Goal: Task Accomplishment & Management: Manage account settings

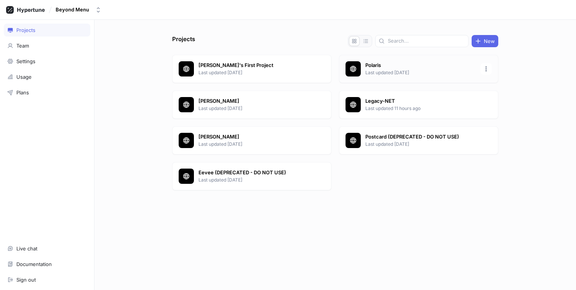
click at [371, 72] on p "Last updated [DATE]" at bounding box center [420, 72] width 110 height 7
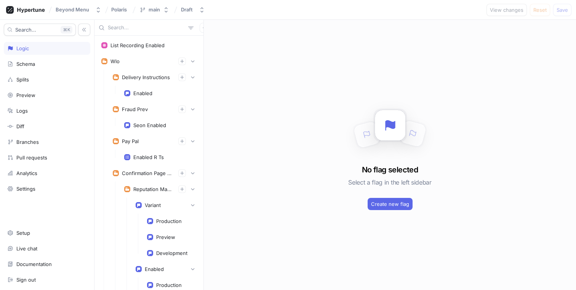
click at [151, 29] on input "text" at bounding box center [146, 28] width 77 height 8
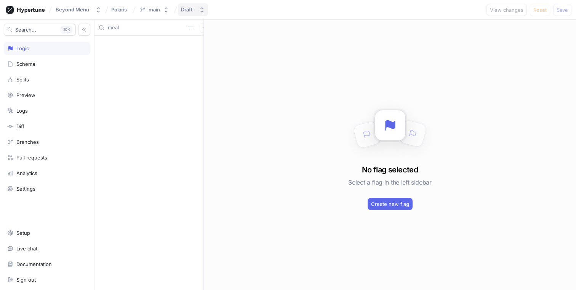
click at [196, 6] on button "Draft" at bounding box center [193, 9] width 30 height 13
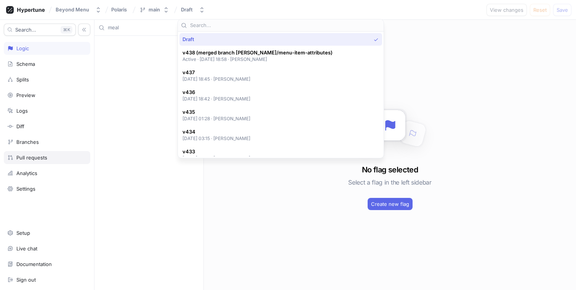
click at [51, 160] on div "Pull requests" at bounding box center [47, 158] width 80 height 6
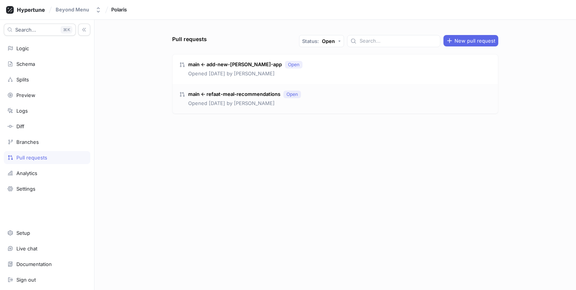
click at [317, 103] on div "main ← refaat-meal-recommendations Open Opened [DATE] by [PERSON_NAME]" at bounding box center [334, 99] width 325 height 30
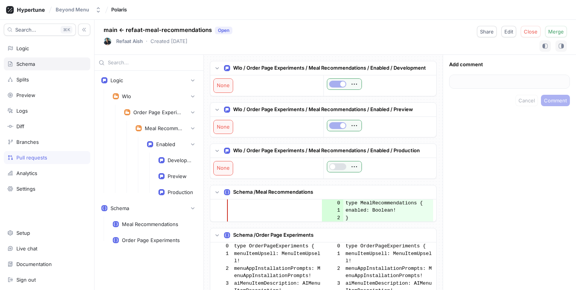
click at [50, 62] on div "Schema" at bounding box center [47, 64] width 80 height 6
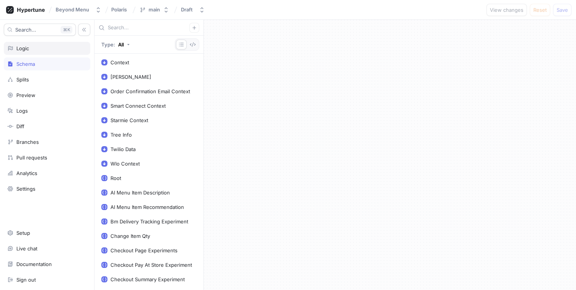
click at [45, 46] on div "Logic" at bounding box center [47, 48] width 80 height 6
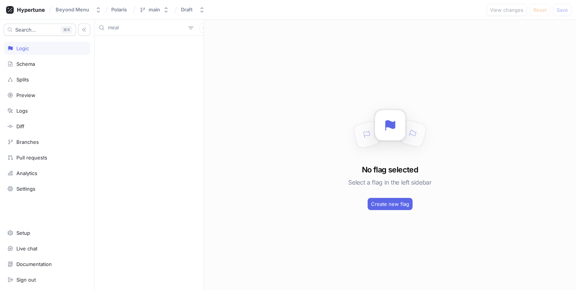
click at [142, 30] on input "meal" at bounding box center [146, 28] width 77 height 8
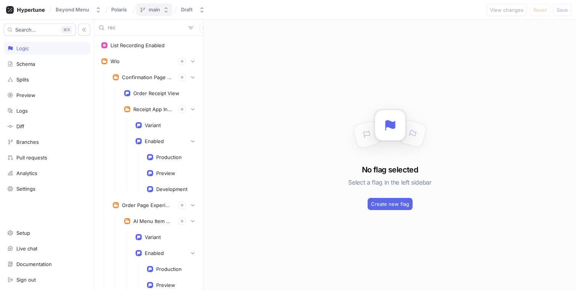
click at [156, 13] on button "main" at bounding box center [154, 9] width 36 height 13
type input "rec"
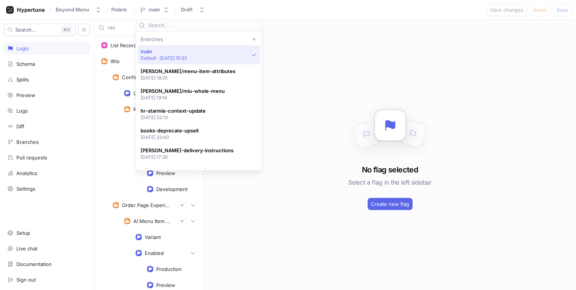
click at [188, 26] on input "text" at bounding box center [203, 26] width 110 height 8
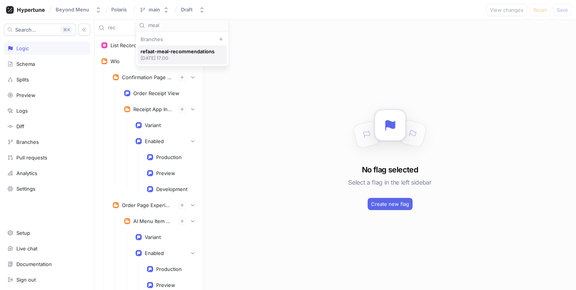
type input "meal"
click at [184, 59] on p "[DATE] 17:00" at bounding box center [177, 58] width 74 height 6
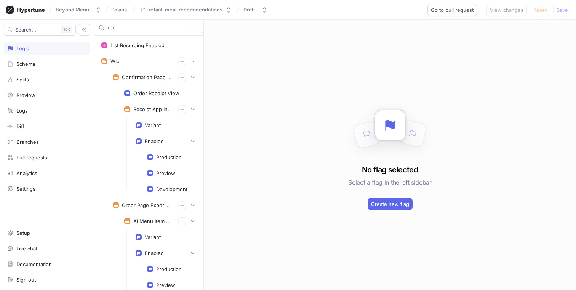
click at [133, 29] on input "rec" at bounding box center [146, 28] width 77 height 8
type input "r"
click at [133, 29] on input "text" at bounding box center [146, 28] width 77 height 8
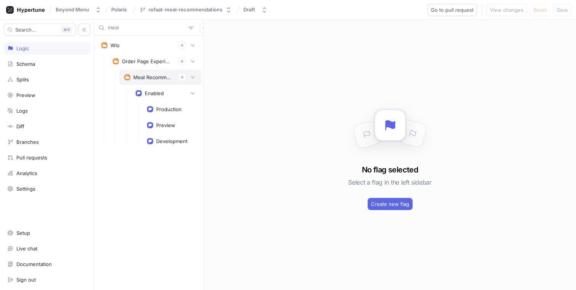
type input "meal"
click at [136, 72] on div "Meal Recommendations" at bounding box center [160, 77] width 82 height 15
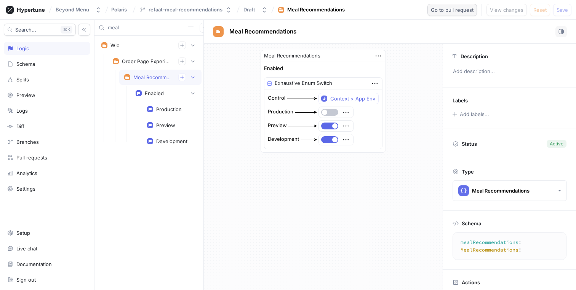
click at [451, 12] on span "Go to pull request" at bounding box center [452, 10] width 43 height 5
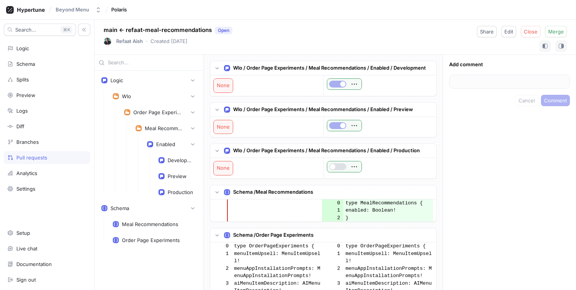
click at [39, 157] on div "Pull requests" at bounding box center [31, 158] width 31 height 6
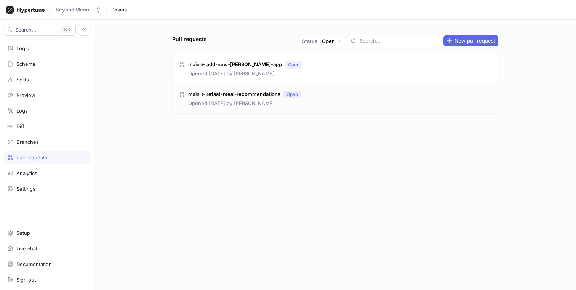
click at [361, 101] on div "main ← refaat-meal-recommendations Open Opened [DATE] by [PERSON_NAME]" at bounding box center [334, 99] width 325 height 30
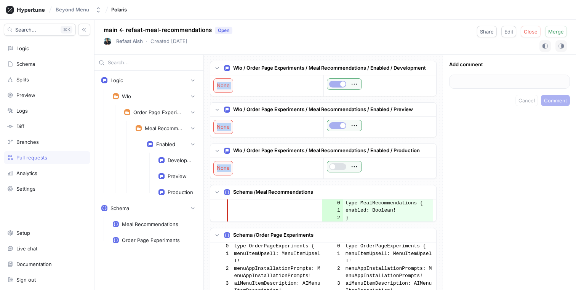
drag, startPoint x: 436, startPoint y: 66, endPoint x: 428, endPoint y: 189, distance: 123.6
click at [428, 189] on div "Wlo / Order Page Experiments / Meal Recommendations / Enabled / Development Non…" at bounding box center [323, 172] width 239 height 235
click at [458, 156] on div "Add comment Cancel Comment" at bounding box center [508, 172] width 133 height 235
click at [164, 64] on input "text" at bounding box center [153, 63] width 91 height 8
paste input "menuItemAttributes"
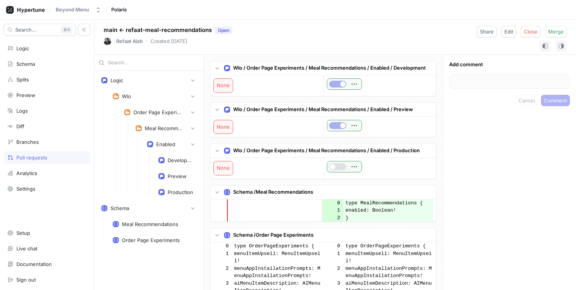
type input "menuItemAttributes"
click at [68, 9] on div "Beyond Menu" at bounding box center [73, 9] width 34 height 6
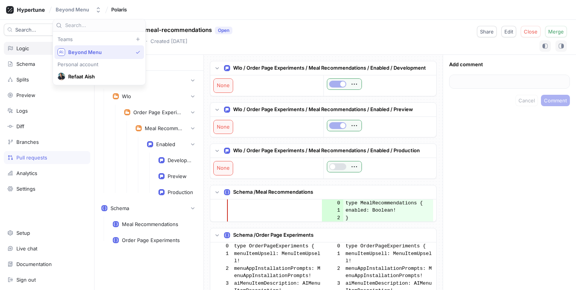
click at [16, 10] on icon at bounding box center [25, 10] width 39 height 8
click at [12, 9] on rect at bounding box center [10, 10] width 8 height 8
click at [20, 51] on div "Logic" at bounding box center [22, 48] width 13 height 6
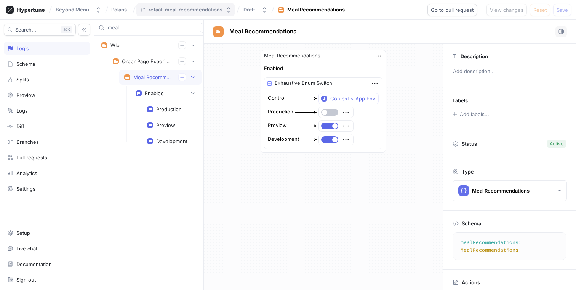
click at [169, 13] on button "refaat-meal-recommendations" at bounding box center [185, 9] width 98 height 13
type input "main"
click at [161, 51] on span "main" at bounding box center [163, 51] width 46 height 6
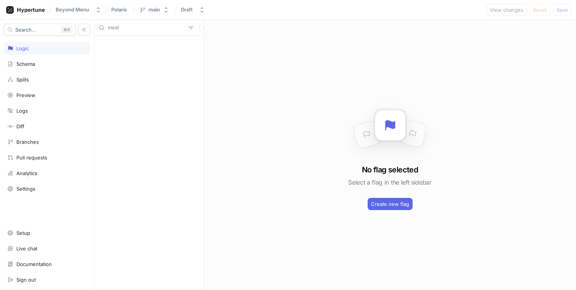
click at [125, 30] on input "meal" at bounding box center [146, 28] width 77 height 8
paste input "nuItemAttributes"
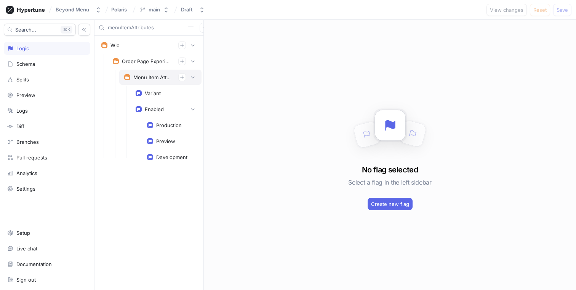
type input "menuItemAttributes"
click at [147, 77] on div "Menu Item Attributes" at bounding box center [152, 77] width 39 height 6
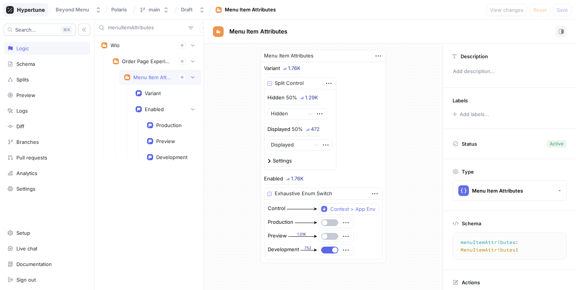
click at [26, 9] on icon at bounding box center [30, 10] width 27 height 5
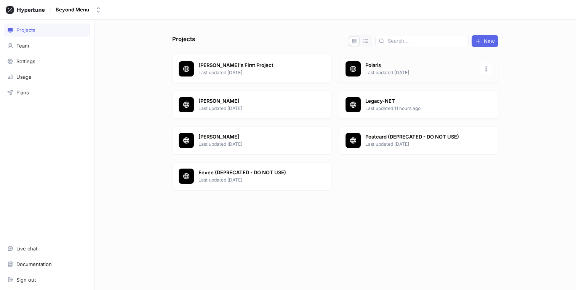
click at [410, 64] on p "Polaris" at bounding box center [420, 66] width 110 height 8
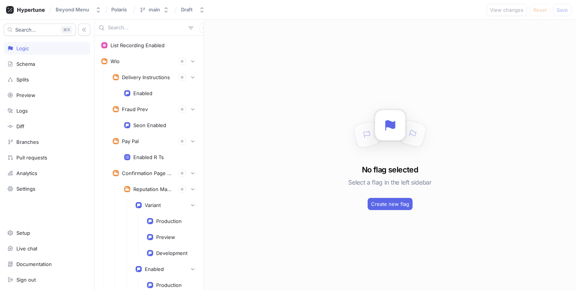
click at [37, 150] on div "Search... K Logic Schema Splits Preview Logs Diff Branches Pull requests Analyt…" at bounding box center [47, 155] width 94 height 270
click at [37, 157] on div "Pull requests" at bounding box center [31, 158] width 31 height 6
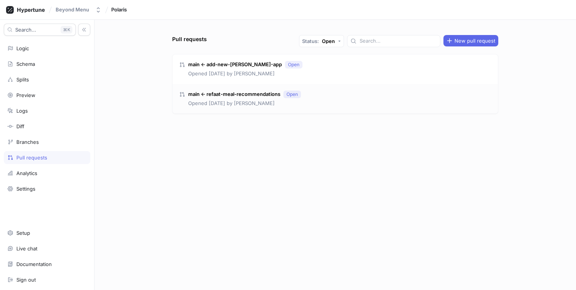
click at [345, 96] on div "main ← refaat-meal-recommendations Open Opened [DATE] by [PERSON_NAME]" at bounding box center [334, 99] width 325 height 30
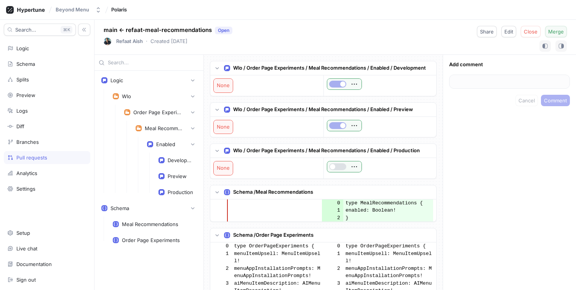
click at [556, 34] on span "Merge" at bounding box center [556, 31] width 16 height 5
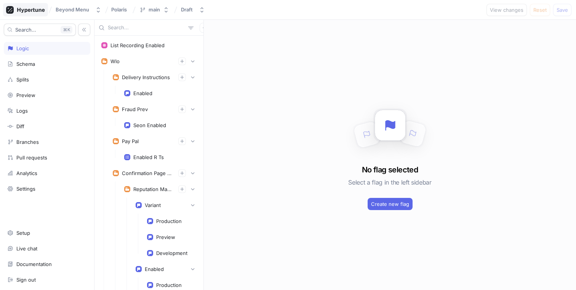
click at [26, 9] on icon at bounding box center [25, 10] width 39 height 8
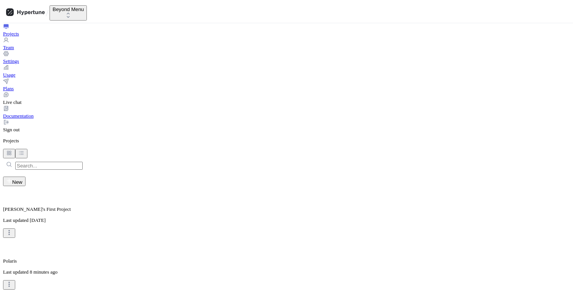
click at [441, 258] on p "Polaris" at bounding box center [288, 261] width 570 height 6
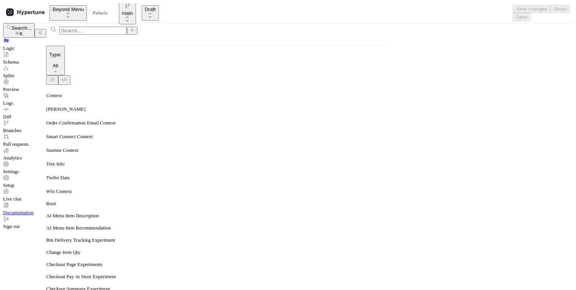
click at [41, 147] on div "Pull requests" at bounding box center [24, 144] width 43 height 6
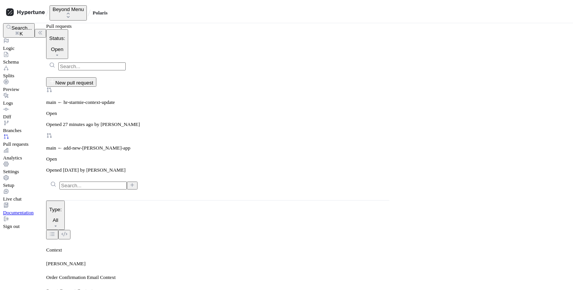
click at [37, 50] on div "Logic" at bounding box center [24, 45] width 43 height 14
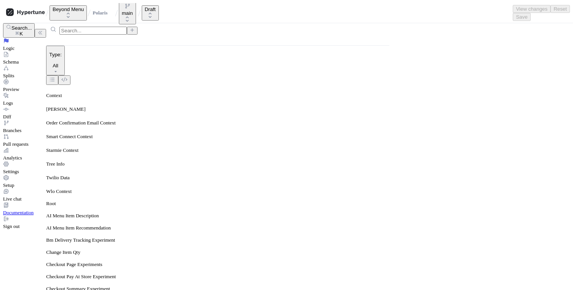
type input "Meal"
